Goal: Navigation & Orientation: Go to known website

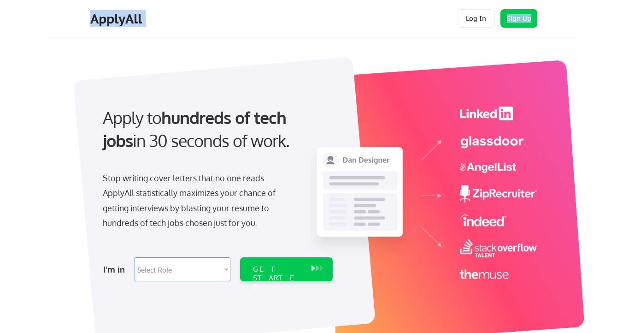
drag, startPoint x: 48, startPoint y: 20, endPoint x: 158, endPoint y: 24, distance: 109.8
click at [158, 24] on div "ApplyAll Log In Sign Up Log Out" at bounding box center [311, 18] width 531 height 37
click at [118, 86] on div at bounding box center [224, 202] width 302 height 291
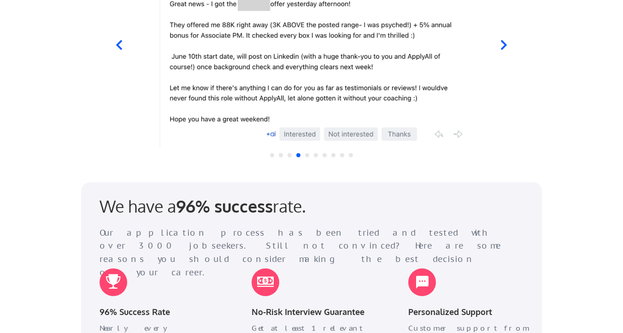
scroll to position [898, 0]
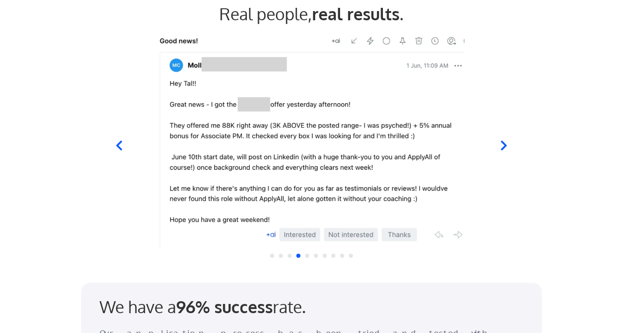
click at [511, 151] on div at bounding box center [312, 139] width 454 height 217
click at [509, 151] on icon at bounding box center [504, 146] width 12 height 12
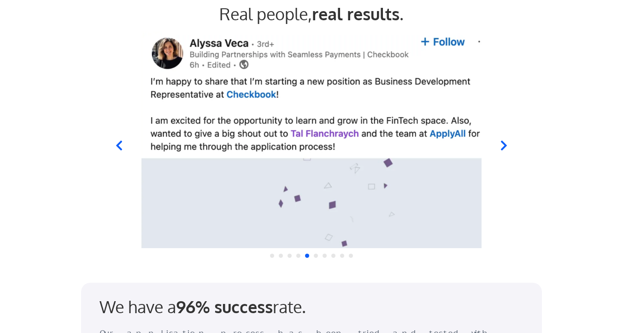
click at [509, 151] on icon at bounding box center [504, 146] width 12 height 12
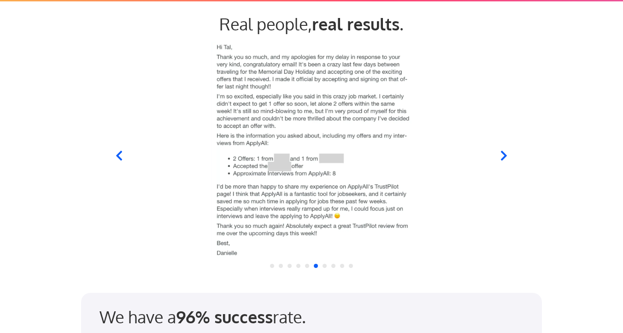
scroll to position [887, 0]
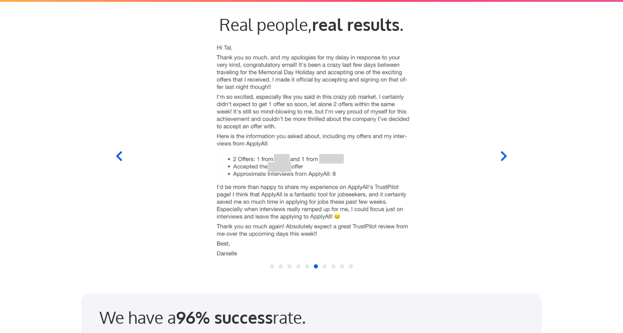
click at [498, 156] on icon at bounding box center [504, 156] width 12 height 12
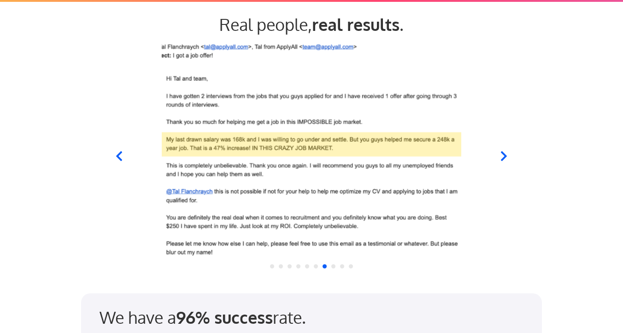
click at [503, 156] on icon at bounding box center [504, 156] width 12 height 12
